Goal: Information Seeking & Learning: Learn about a topic

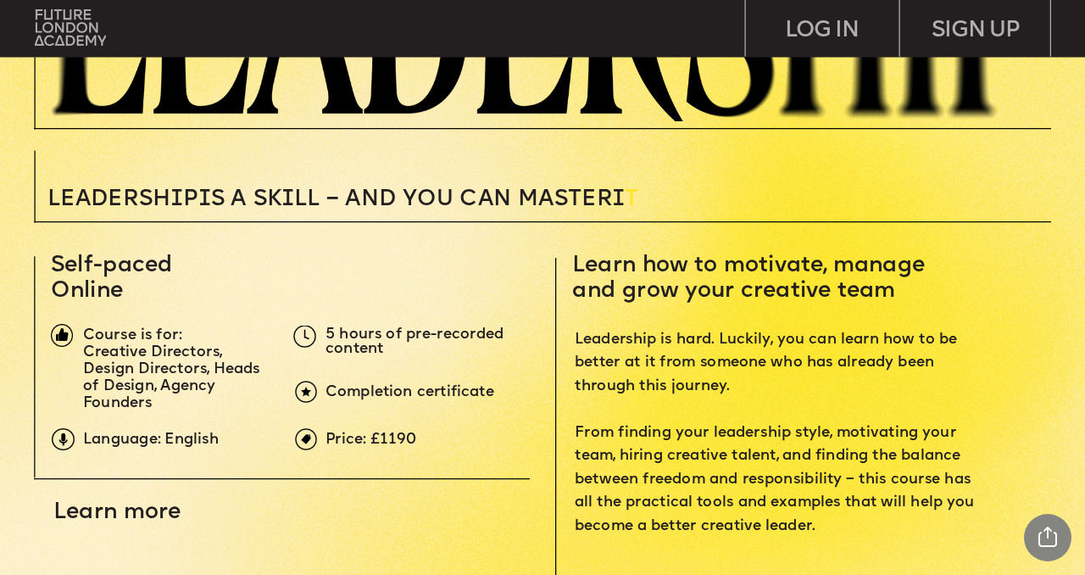
scroll to position [348, 0]
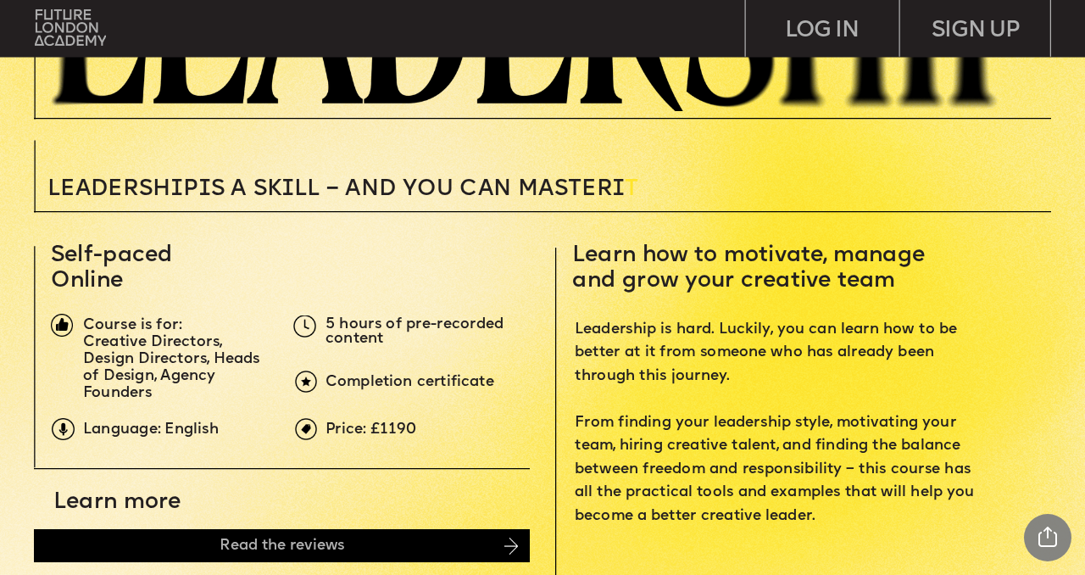
click at [423, 337] on p "5 hours of pre-recorded content" at bounding box center [429, 332] width 207 height 30
click at [230, 366] on span "Creative Directors, Design Directors, Heads of Design, Agency Founders" at bounding box center [173, 367] width 181 height 67
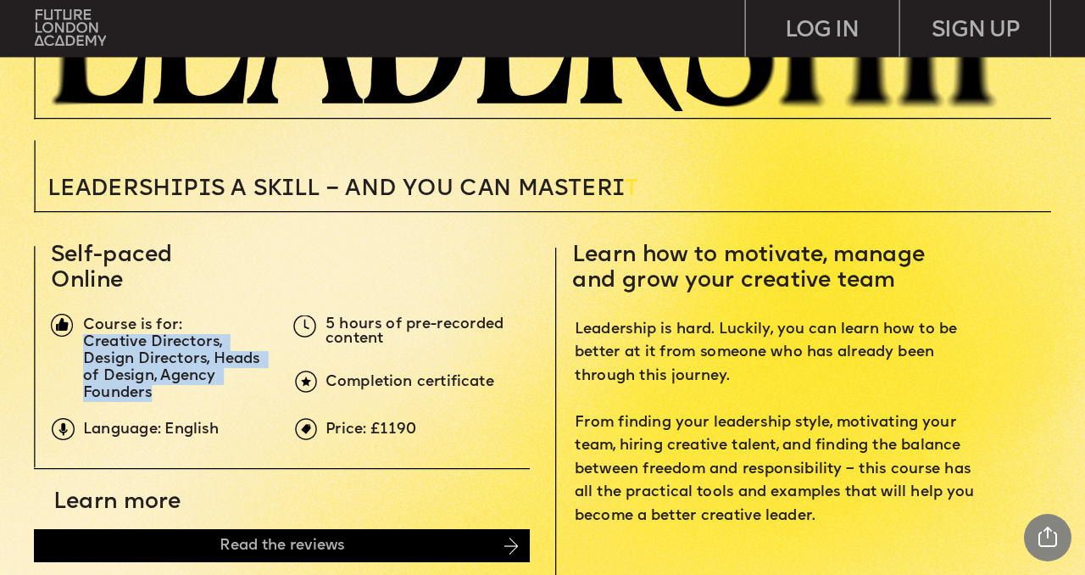
click at [230, 366] on span "Creative Directors, Design Directors, Heads of Design, Agency Founders" at bounding box center [173, 367] width 181 height 67
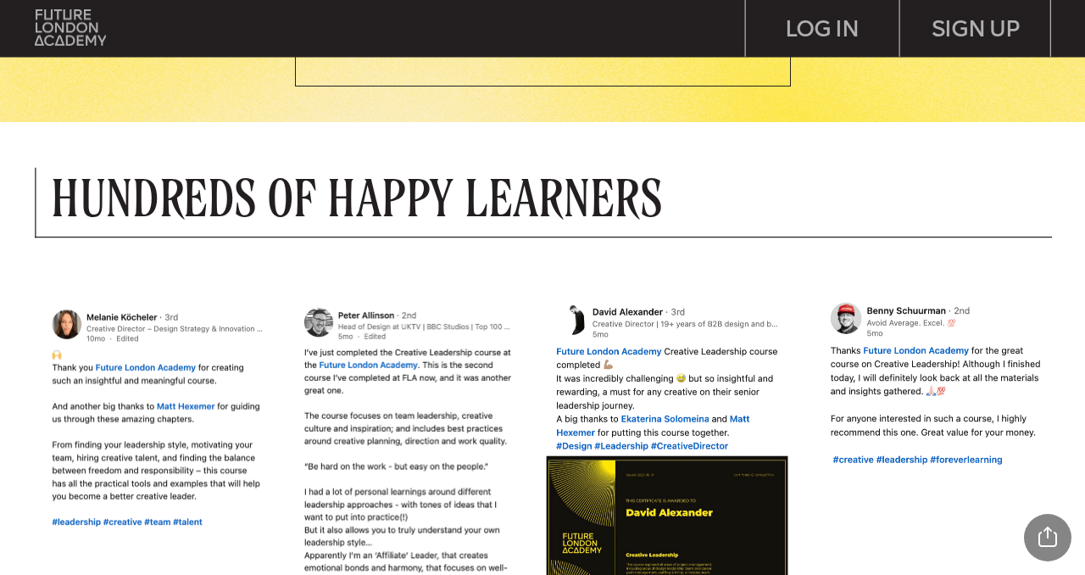
scroll to position [1049, 0]
